Goal: Task Accomplishment & Management: Complete application form

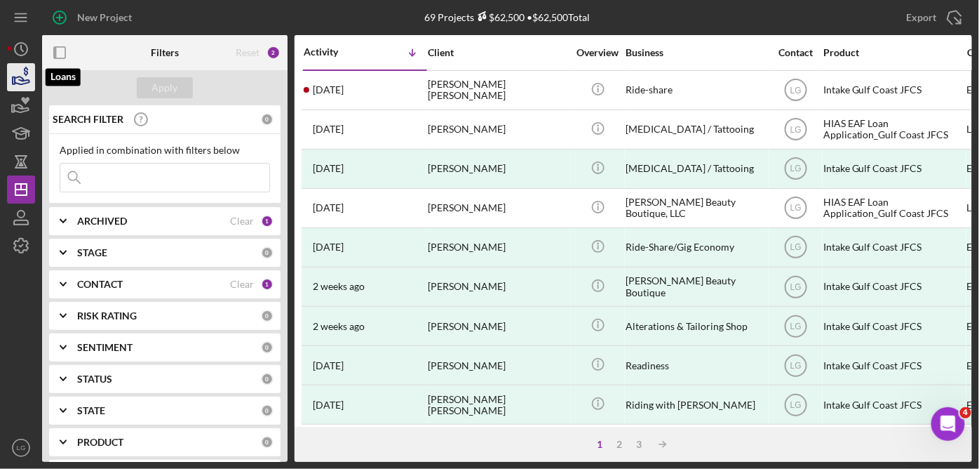
click at [24, 71] on icon "button" at bounding box center [21, 77] width 35 height 35
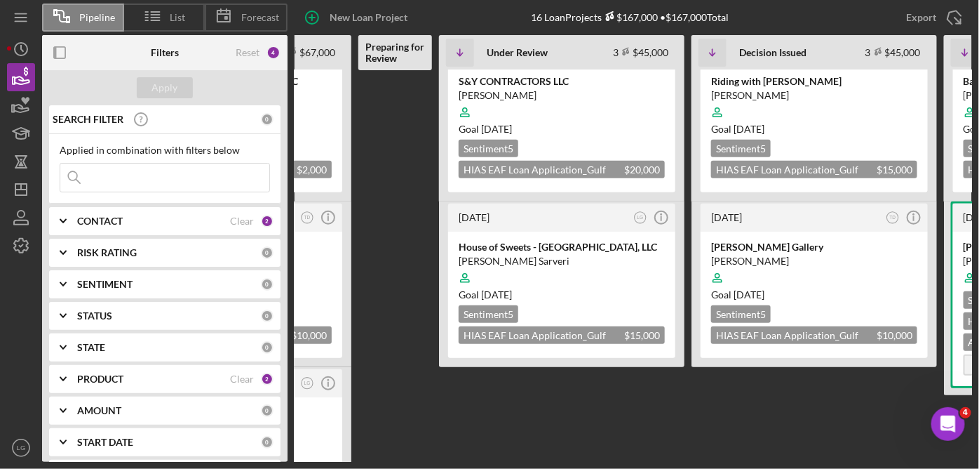
scroll to position [201, 0]
click at [588, 264] on div at bounding box center [562, 277] width 206 height 27
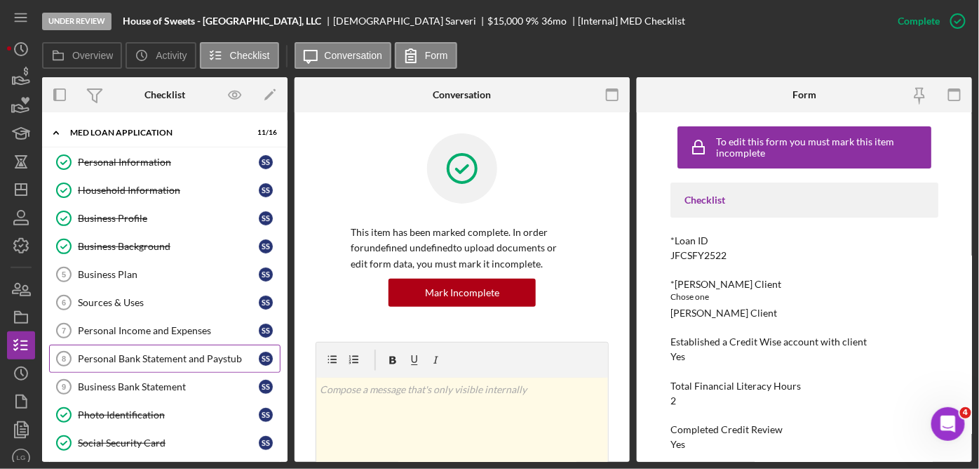
click at [154, 355] on div "Personal Bank Statement and Paystub" at bounding box center [168, 358] width 181 height 11
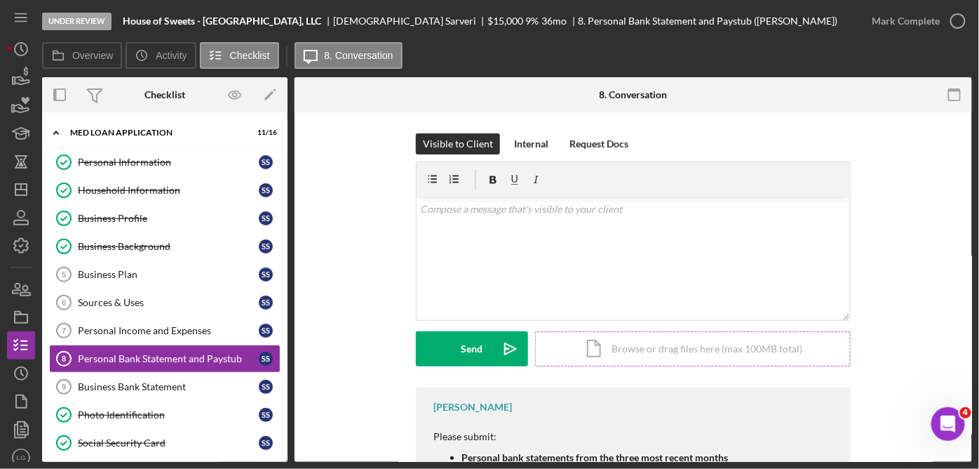
click at [673, 347] on div "Icon/Document Browse or drag files here (max 100MB total) Tap to choose files o…" at bounding box center [693, 348] width 316 height 35
click at [687, 346] on div "Icon/Document Browse or drag files here (max 100MB total) Tap to choose files o…" at bounding box center [693, 348] width 316 height 35
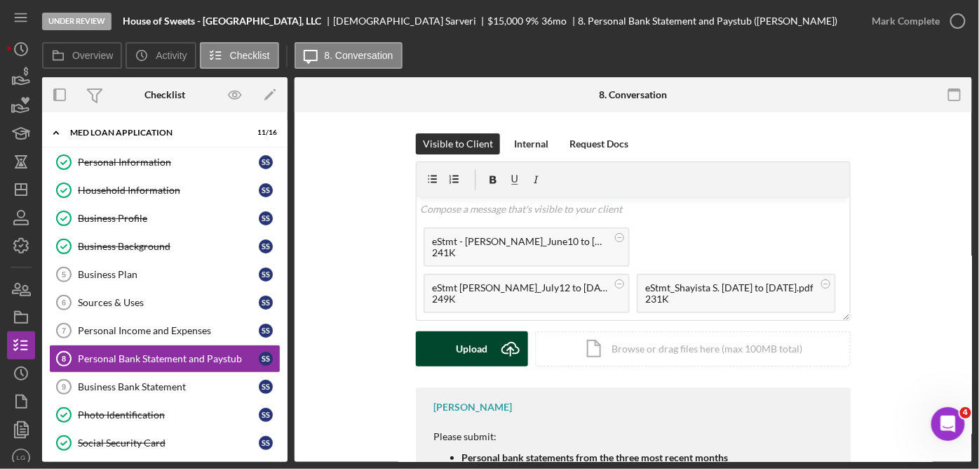
click at [486, 342] on button "Upload Icon/Upload" at bounding box center [472, 348] width 112 height 35
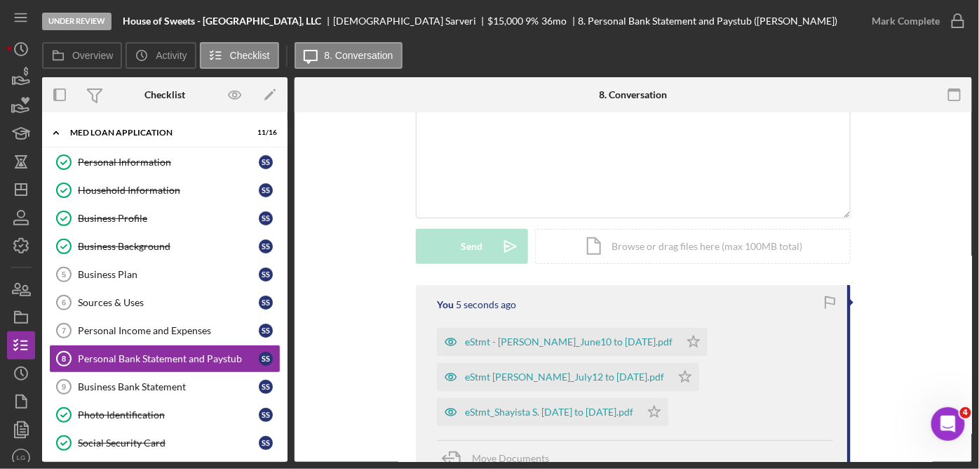
scroll to position [108, 0]
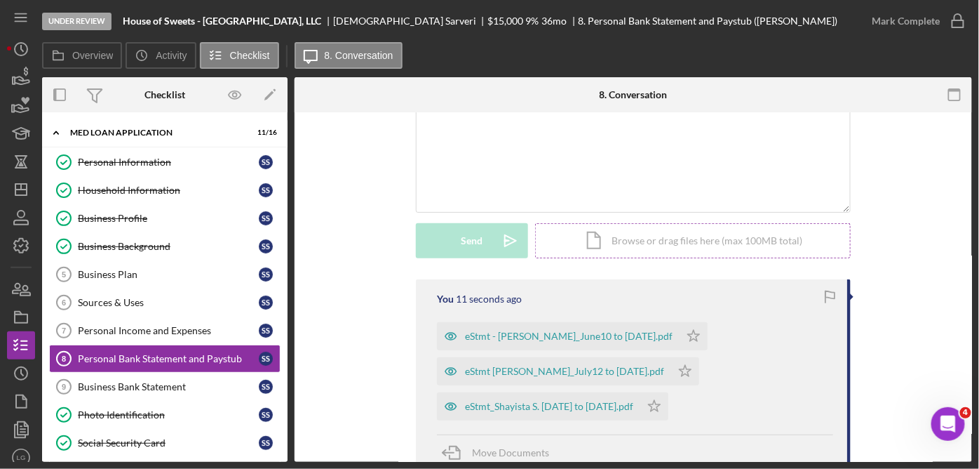
click at [642, 241] on div "Icon/Document Browse or drag files here (max 100MB total) Tap to choose files o…" at bounding box center [693, 240] width 316 height 35
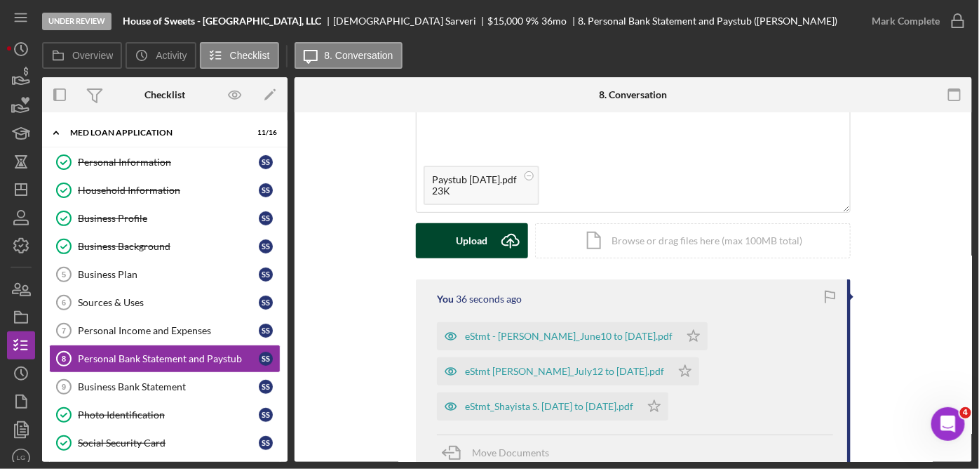
click at [471, 245] on div "Upload" at bounding box center [473, 240] width 32 height 35
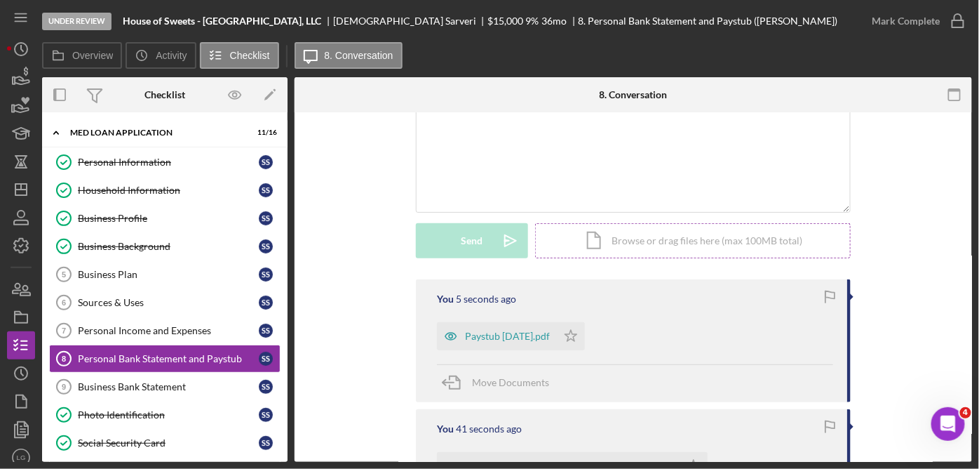
click at [682, 236] on div "Icon/Document Browse or drag files here (max 100MB total) Tap to choose files o…" at bounding box center [693, 240] width 316 height 35
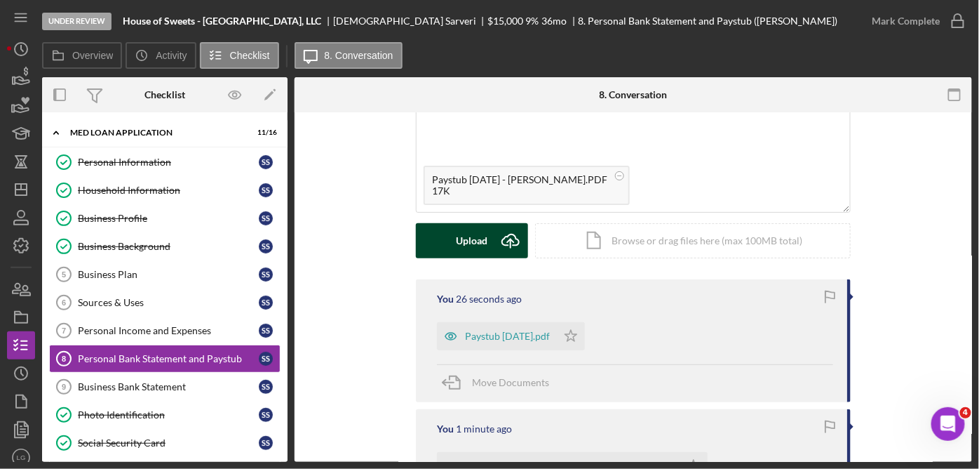
click at [478, 244] on div "Upload" at bounding box center [473, 240] width 32 height 35
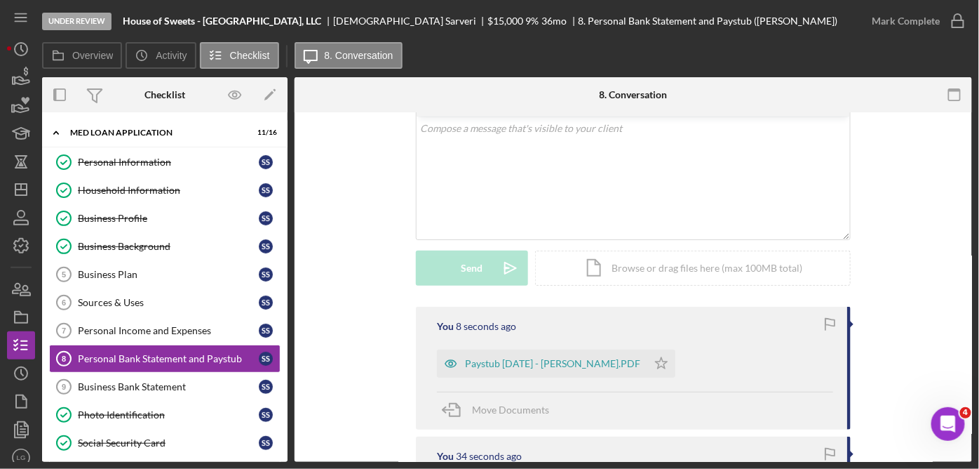
scroll to position [74, 0]
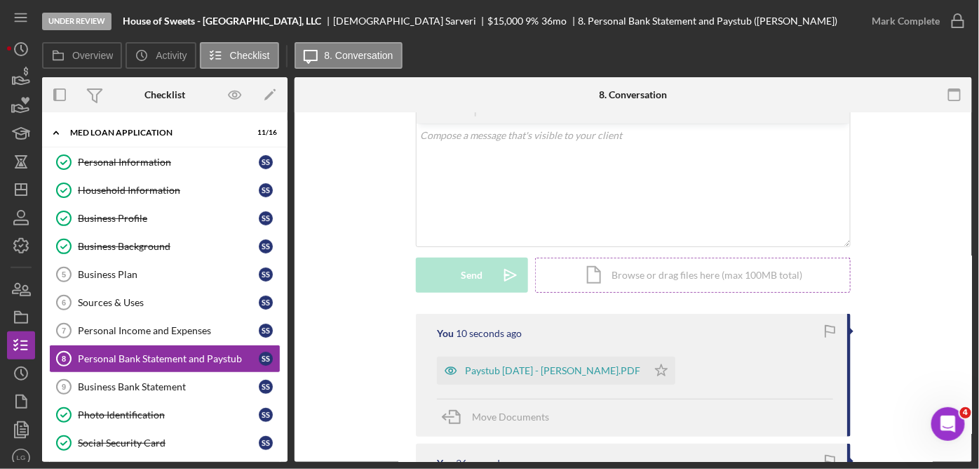
click at [699, 267] on div "Icon/Document Browse or drag files here (max 100MB total) Tap to choose files o…" at bounding box center [693, 274] width 316 height 35
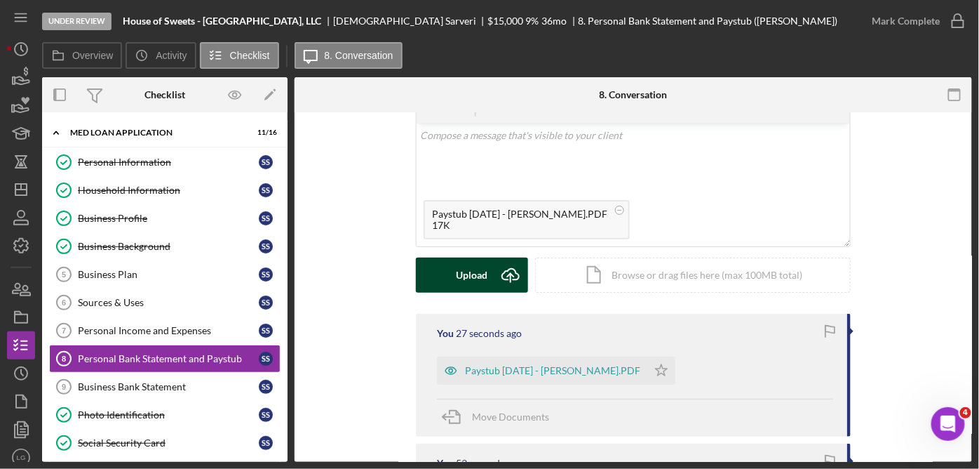
click at [476, 260] on div "Upload" at bounding box center [473, 274] width 32 height 35
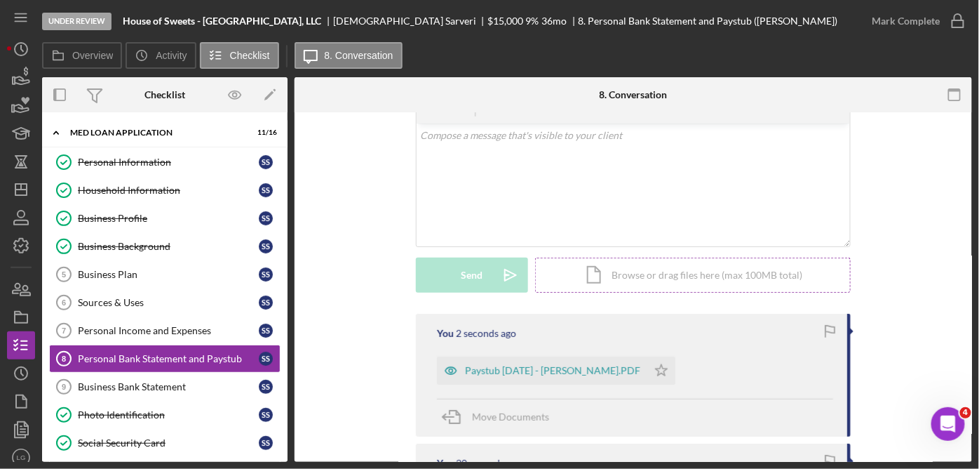
click at [667, 263] on div "Icon/Document Browse or drag files here (max 100MB total) Tap to choose files o…" at bounding box center [693, 274] width 316 height 35
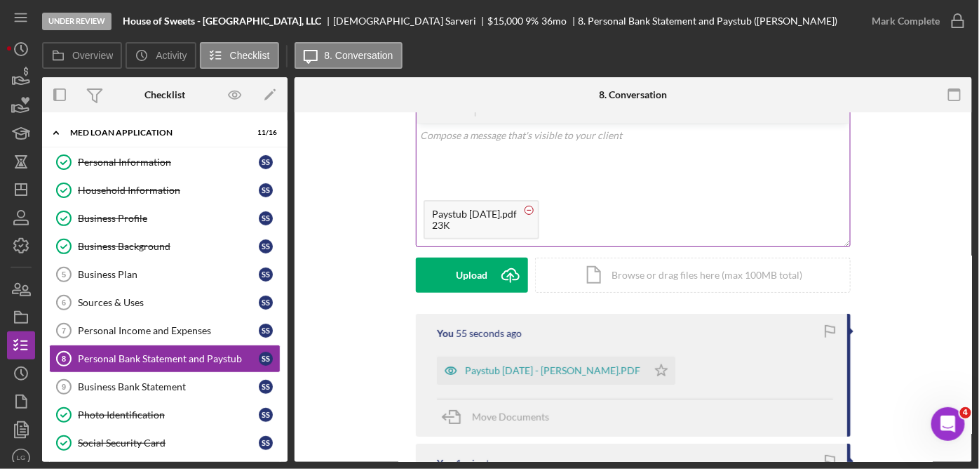
click at [520, 205] on icon at bounding box center [529, 210] width 18 height 18
click at [636, 267] on div "Icon/Document Browse or drag files here (max 100MB total) Tap to choose files o…" at bounding box center [693, 274] width 316 height 35
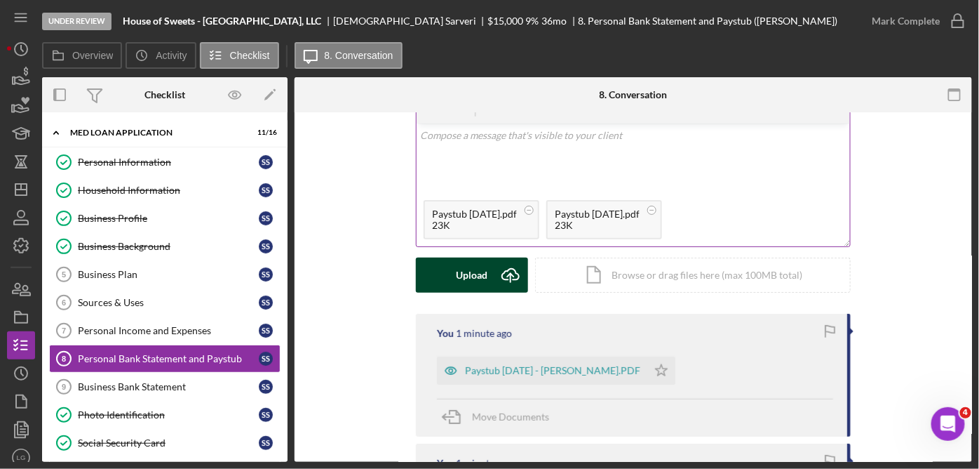
click at [483, 278] on div "Upload" at bounding box center [473, 274] width 32 height 35
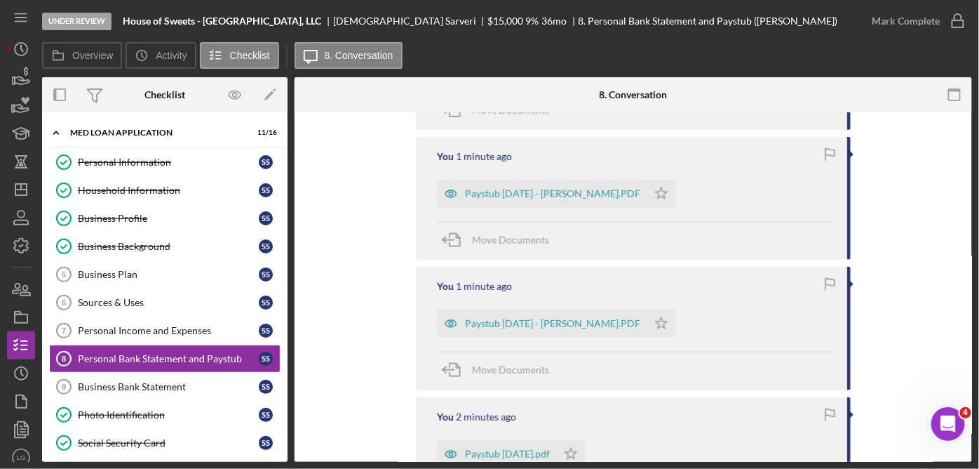
scroll to position [399, 0]
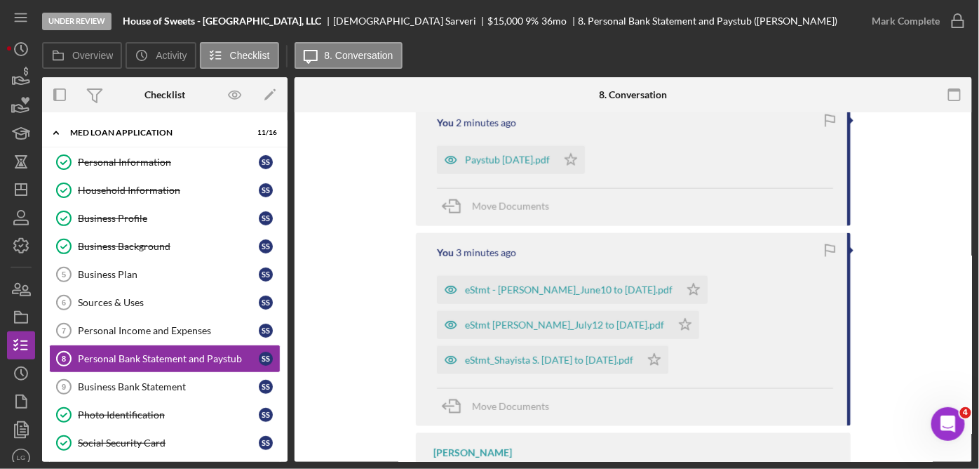
click at [927, 285] on div "You 23 seconds ago Paystub [DATE].pdf Icon/Star Paystub [DATE].pdf Icon/Star Mo…" at bounding box center [633, 150] width 635 height 875
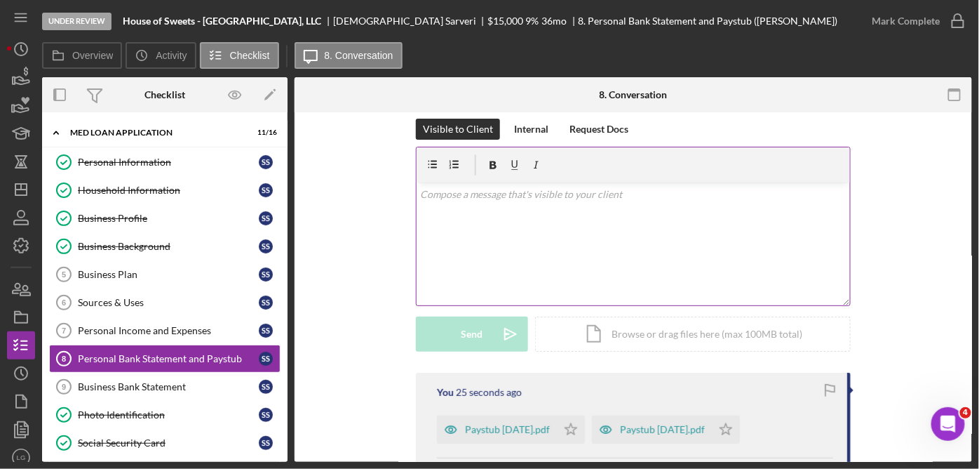
scroll to position [0, 0]
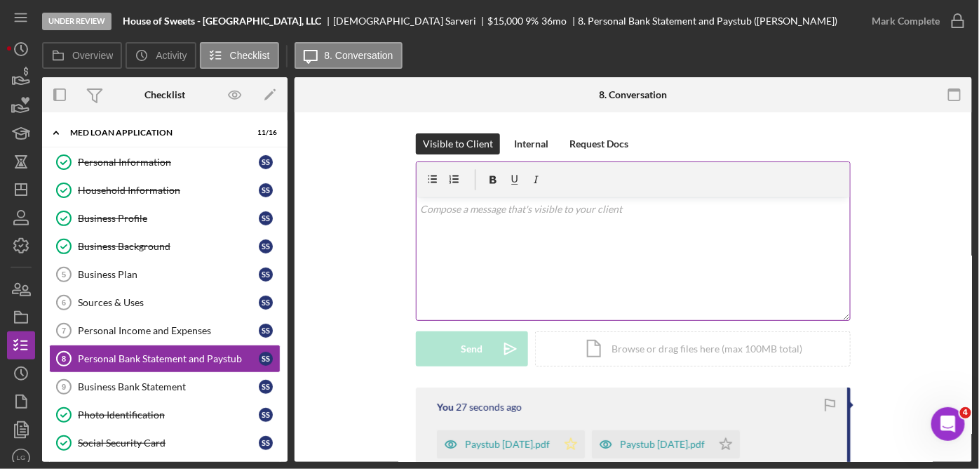
click at [581, 438] on icon "Icon/Star" at bounding box center [571, 444] width 28 height 28
click at [738, 442] on icon "Icon/Star" at bounding box center [726, 444] width 28 height 28
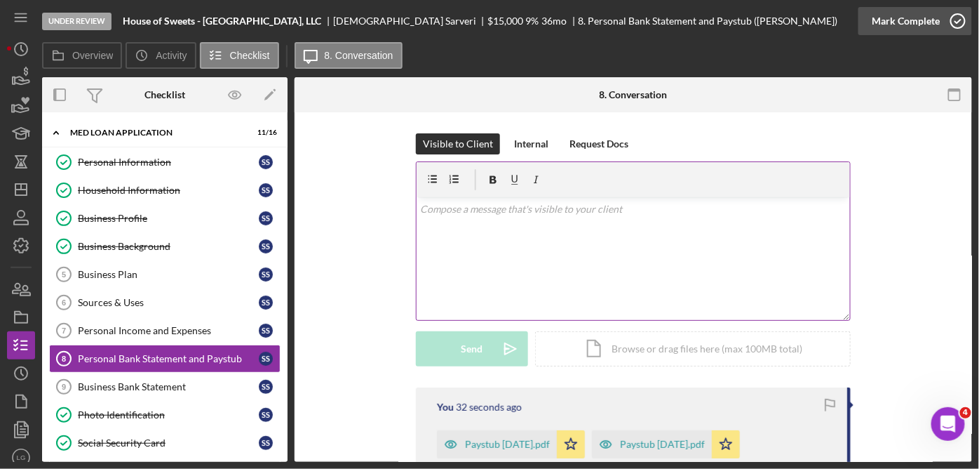
click at [958, 17] on icon "button" at bounding box center [958, 21] width 35 height 35
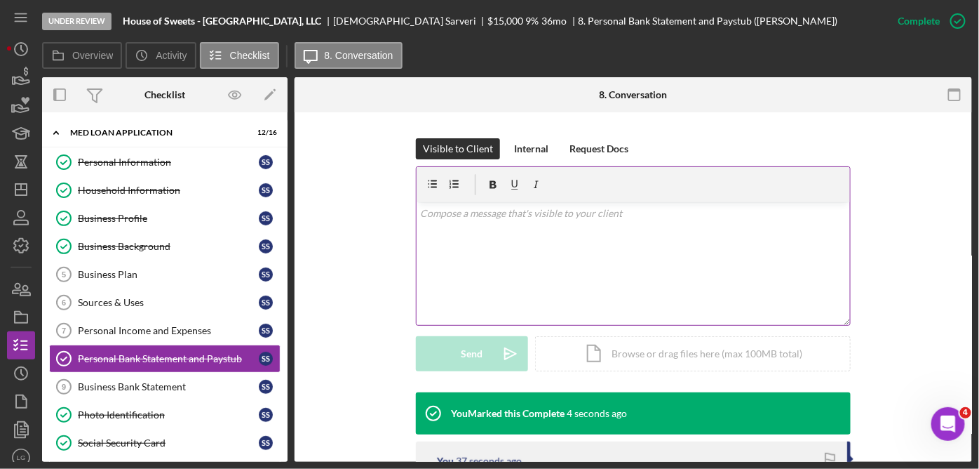
scroll to position [196, 0]
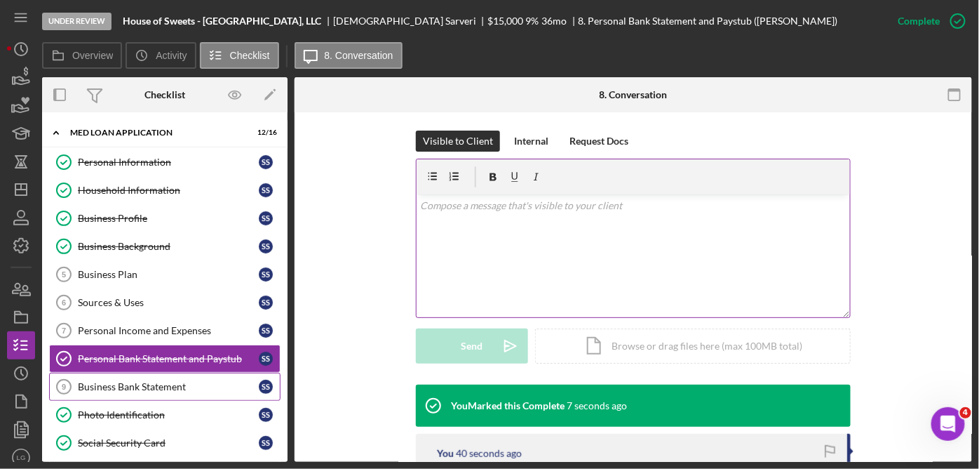
click at [159, 376] on link "Business Bank Statement 9 Business Bank Statement S S" at bounding box center [164, 386] width 231 height 28
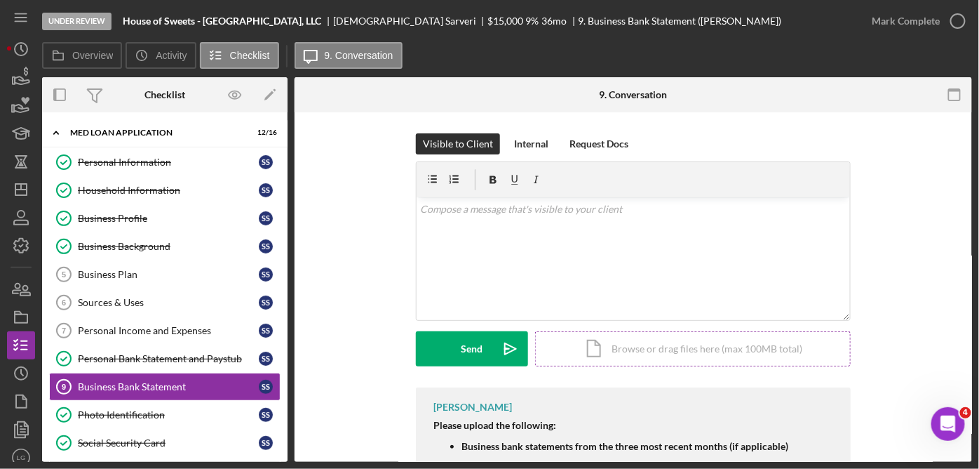
click at [659, 351] on div "Icon/Document Browse or drag files here (max 100MB total) Tap to choose files o…" at bounding box center [693, 348] width 316 height 35
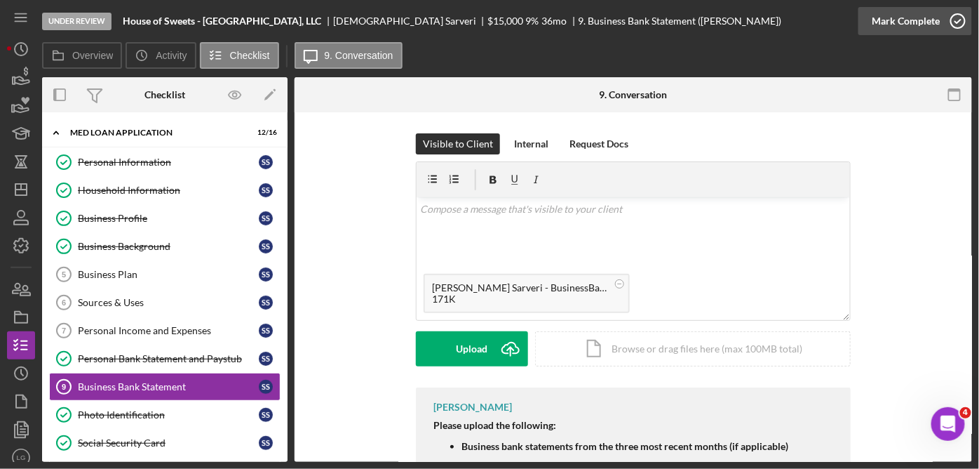
click at [962, 18] on icon "button" at bounding box center [958, 21] width 35 height 35
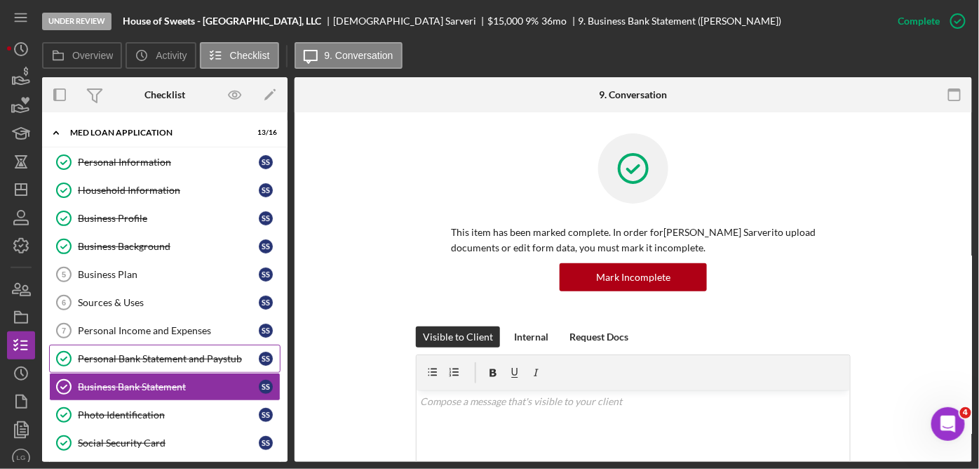
click at [222, 353] on div "Personal Bank Statement and Paystub" at bounding box center [168, 358] width 181 height 11
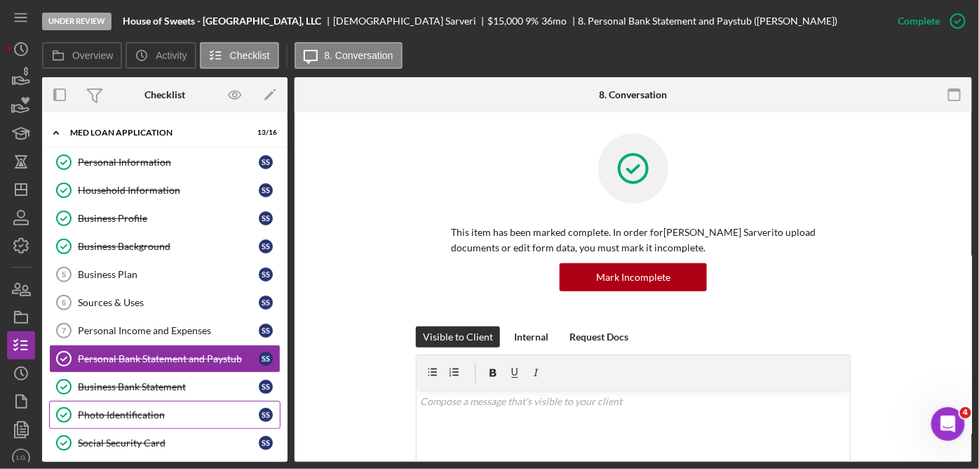
click at [151, 409] on div "Photo Identification" at bounding box center [168, 414] width 181 height 11
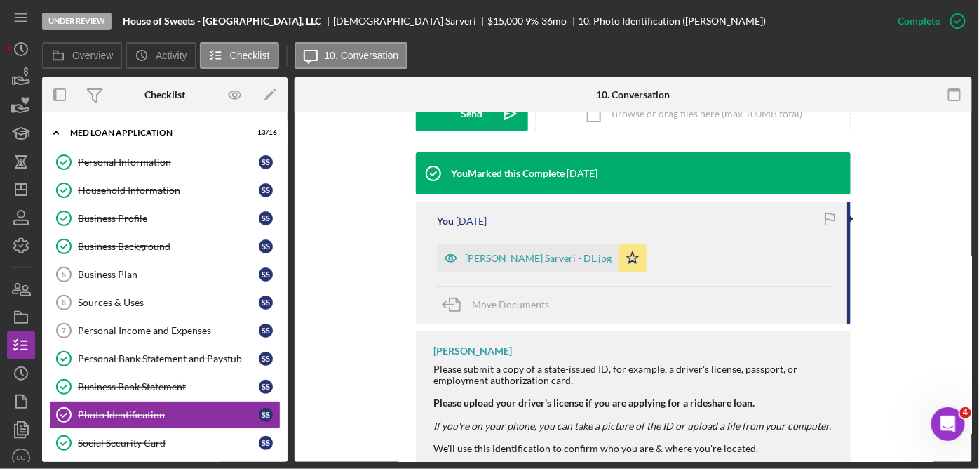
scroll to position [464, 0]
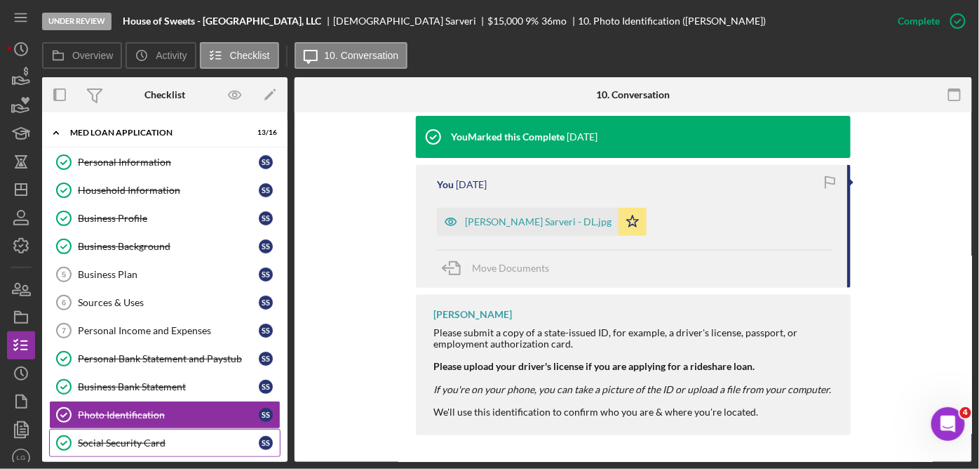
click at [112, 437] on div "Social Security Card" at bounding box center [168, 442] width 181 height 11
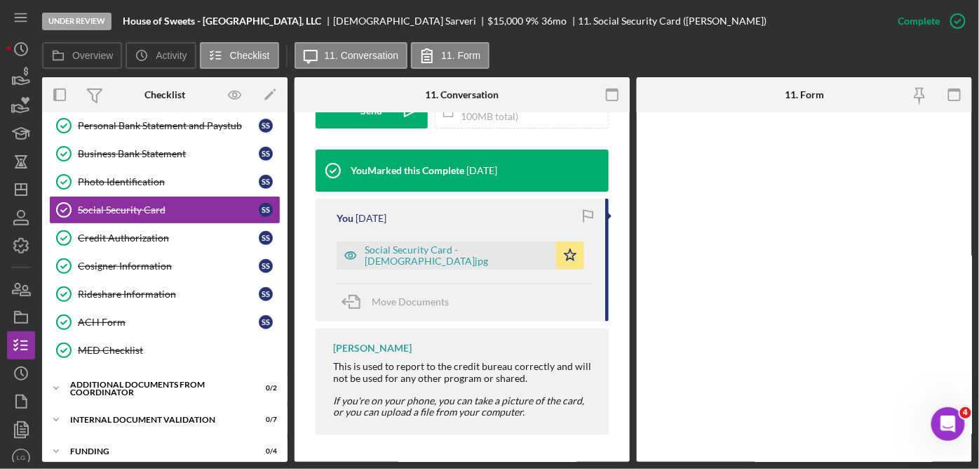
scroll to position [235, 0]
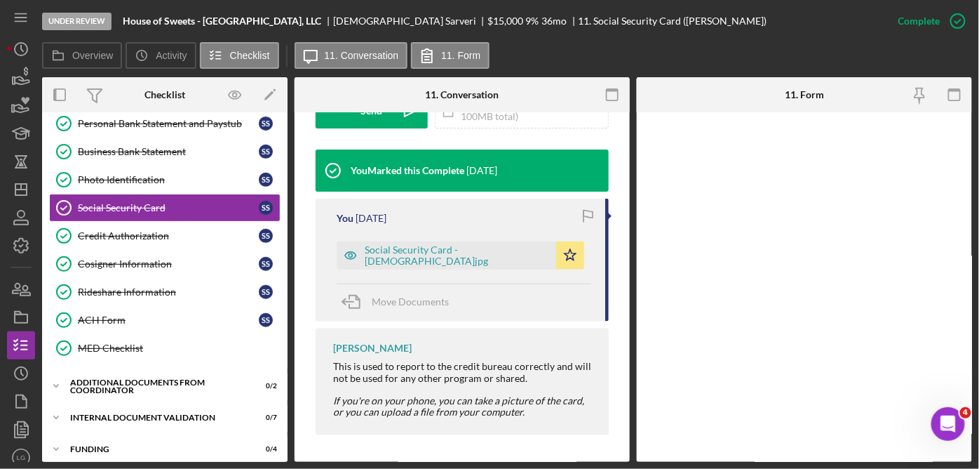
click at [278, 403] on div "Icon/Expander Internal Document Validation 0 / 7" at bounding box center [164, 417] width 245 height 28
click at [121, 316] on div "ACH Form" at bounding box center [168, 319] width 181 height 11
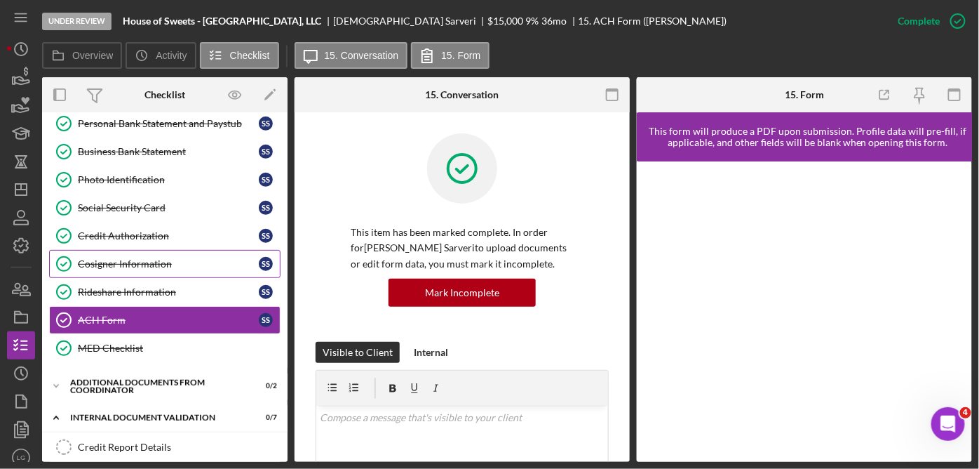
click at [137, 258] on div "Cosigner Information" at bounding box center [168, 263] width 181 height 11
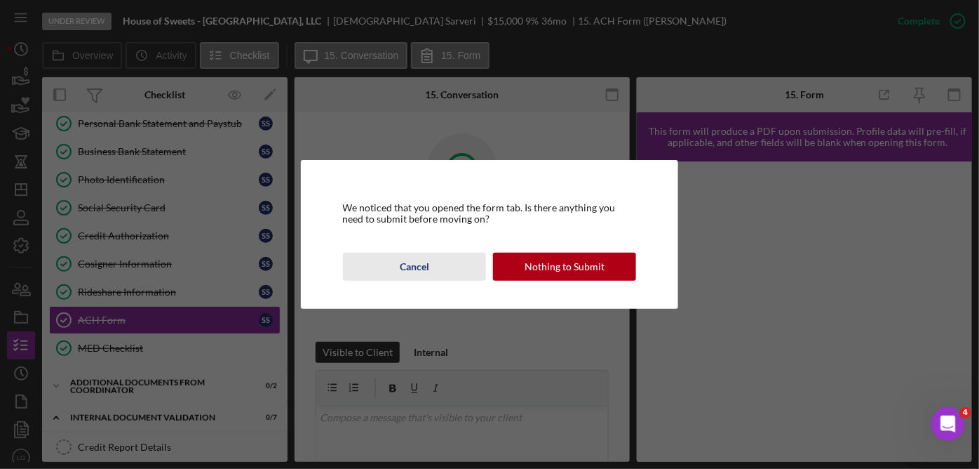
click at [418, 260] on div "Cancel" at bounding box center [414, 267] width 29 height 28
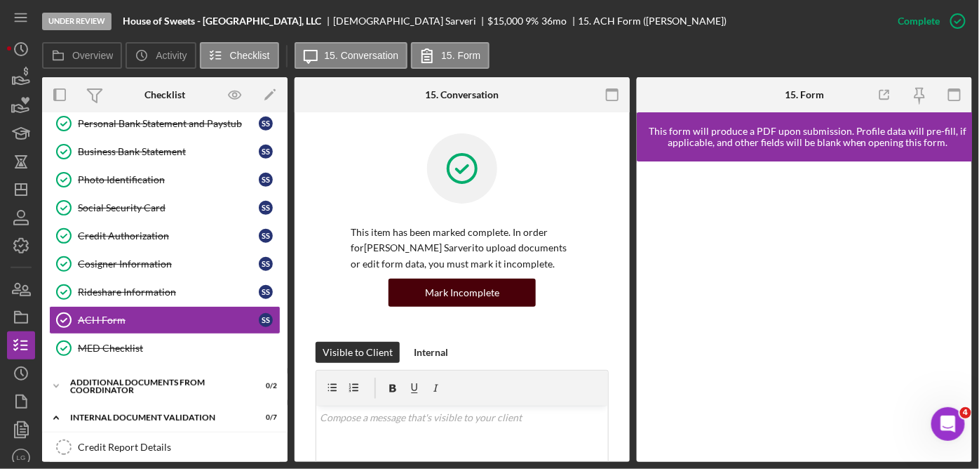
click at [498, 292] on button "Mark Incomplete" at bounding box center [462, 292] width 147 height 28
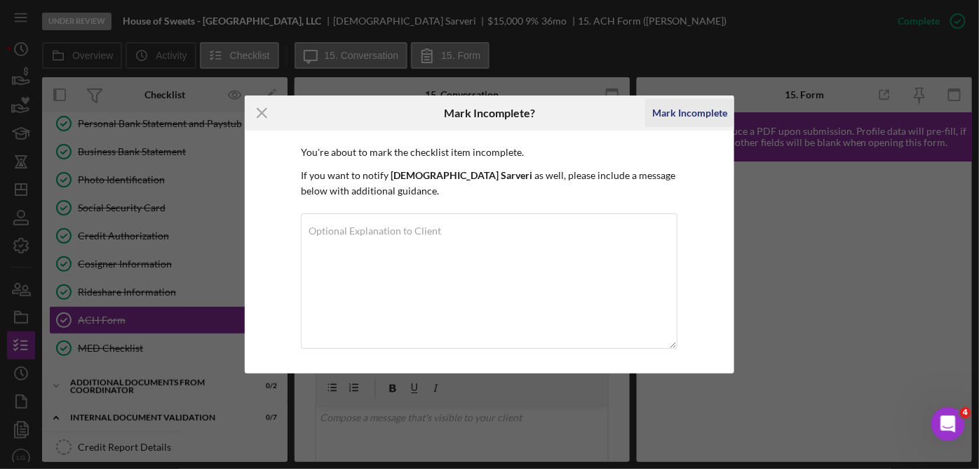
click at [674, 112] on div "Mark Incomplete" at bounding box center [689, 113] width 75 height 28
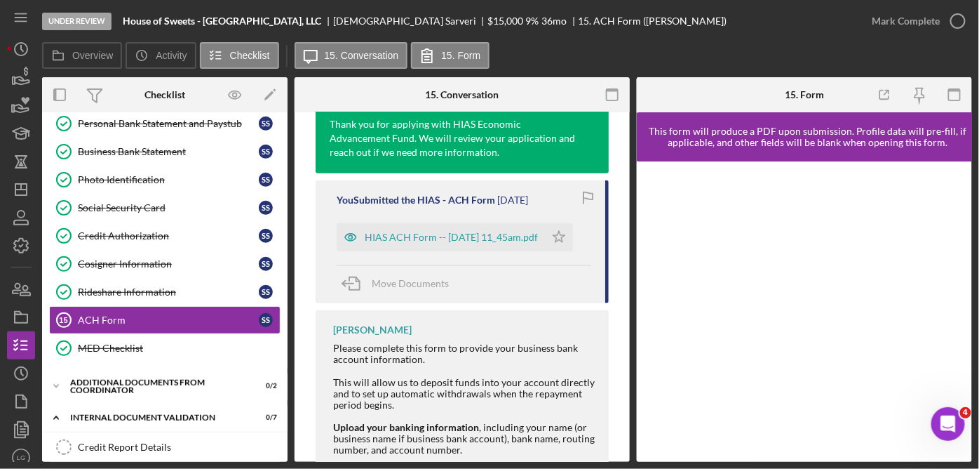
scroll to position [358, 0]
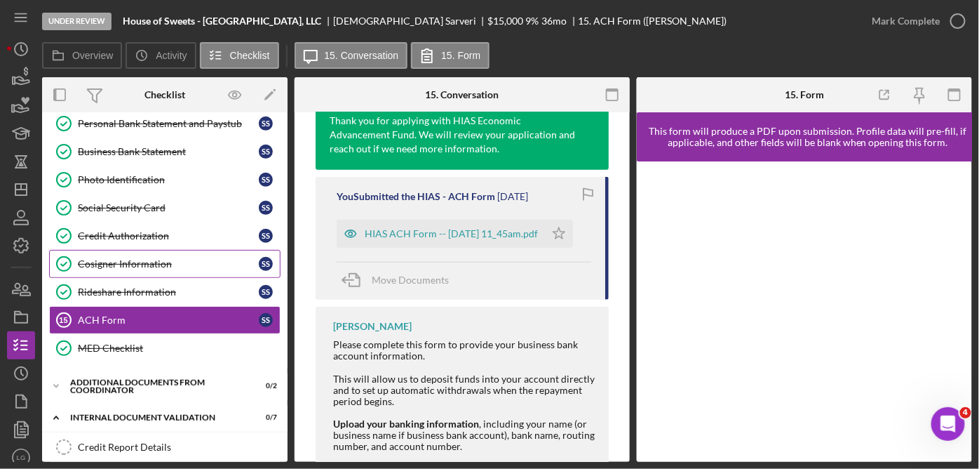
click at [156, 258] on div "Cosigner Information" at bounding box center [168, 263] width 181 height 11
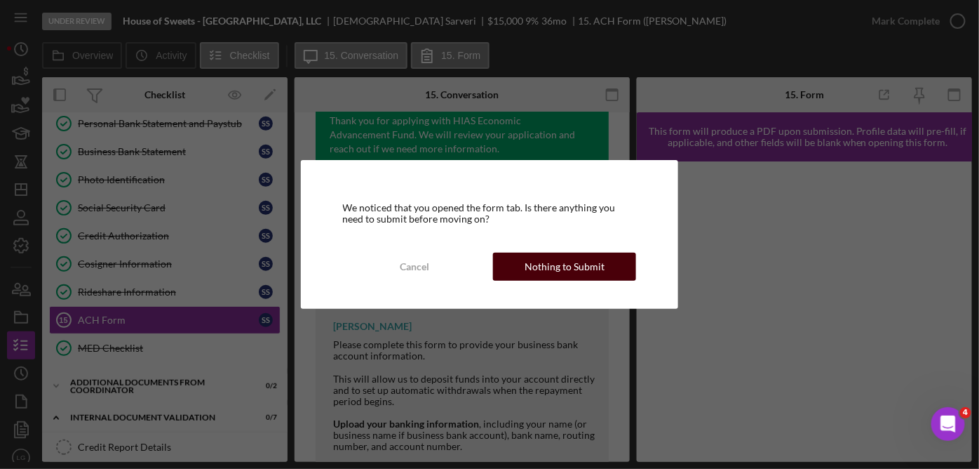
click at [590, 269] on div "Nothing to Submit" at bounding box center [565, 267] width 80 height 28
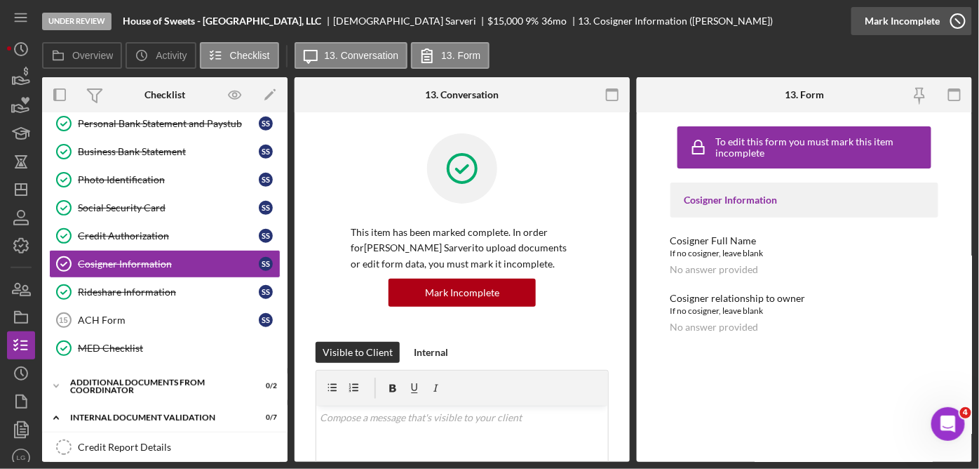
click at [952, 25] on icon "button" at bounding box center [958, 21] width 35 height 35
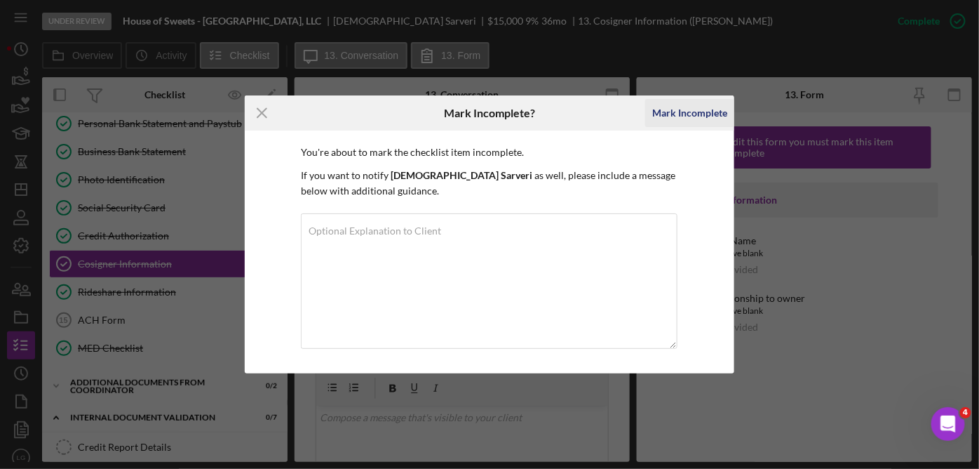
click at [711, 112] on div "Mark Incomplete" at bounding box center [689, 113] width 75 height 28
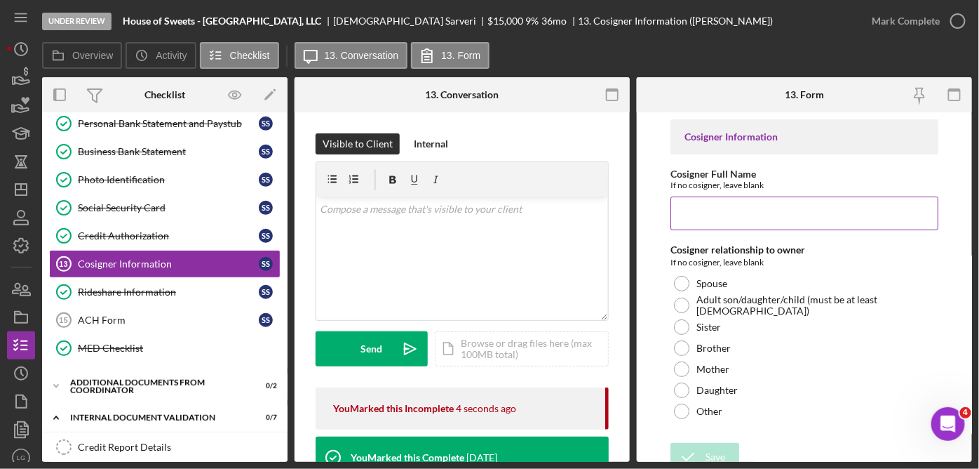
click at [695, 215] on input "Cosigner Full Name" at bounding box center [805, 213] width 268 height 34
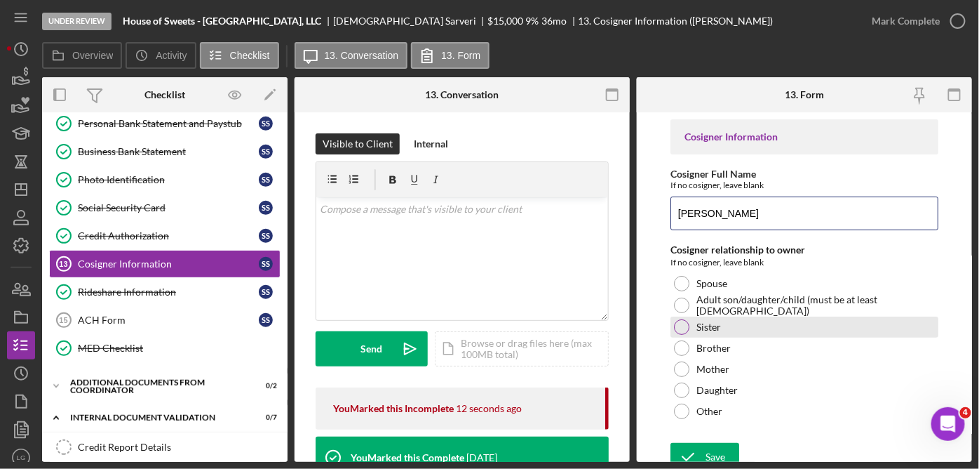
type input "[PERSON_NAME]"
click at [711, 321] on label "Sister" at bounding box center [708, 326] width 25 height 11
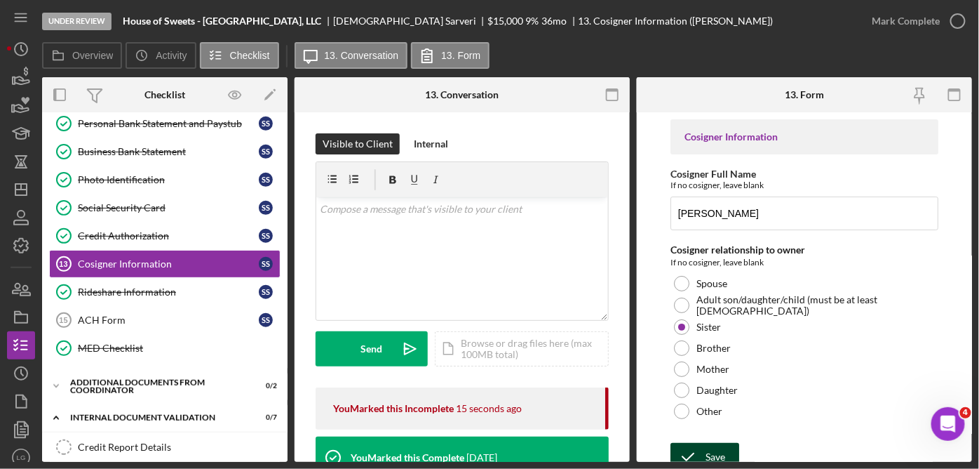
click at [718, 453] on div "Save" at bounding box center [716, 457] width 20 height 28
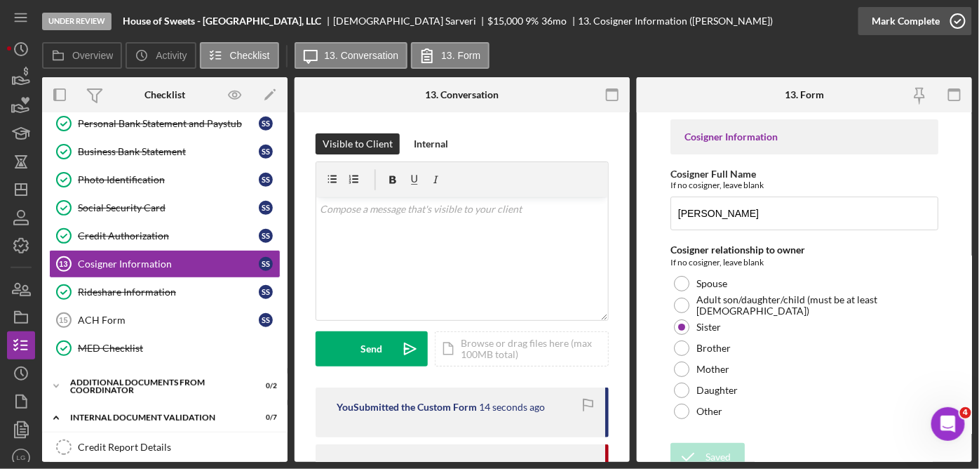
click at [960, 14] on icon "button" at bounding box center [958, 21] width 35 height 35
